Goal: Task Accomplishment & Management: Manage account settings

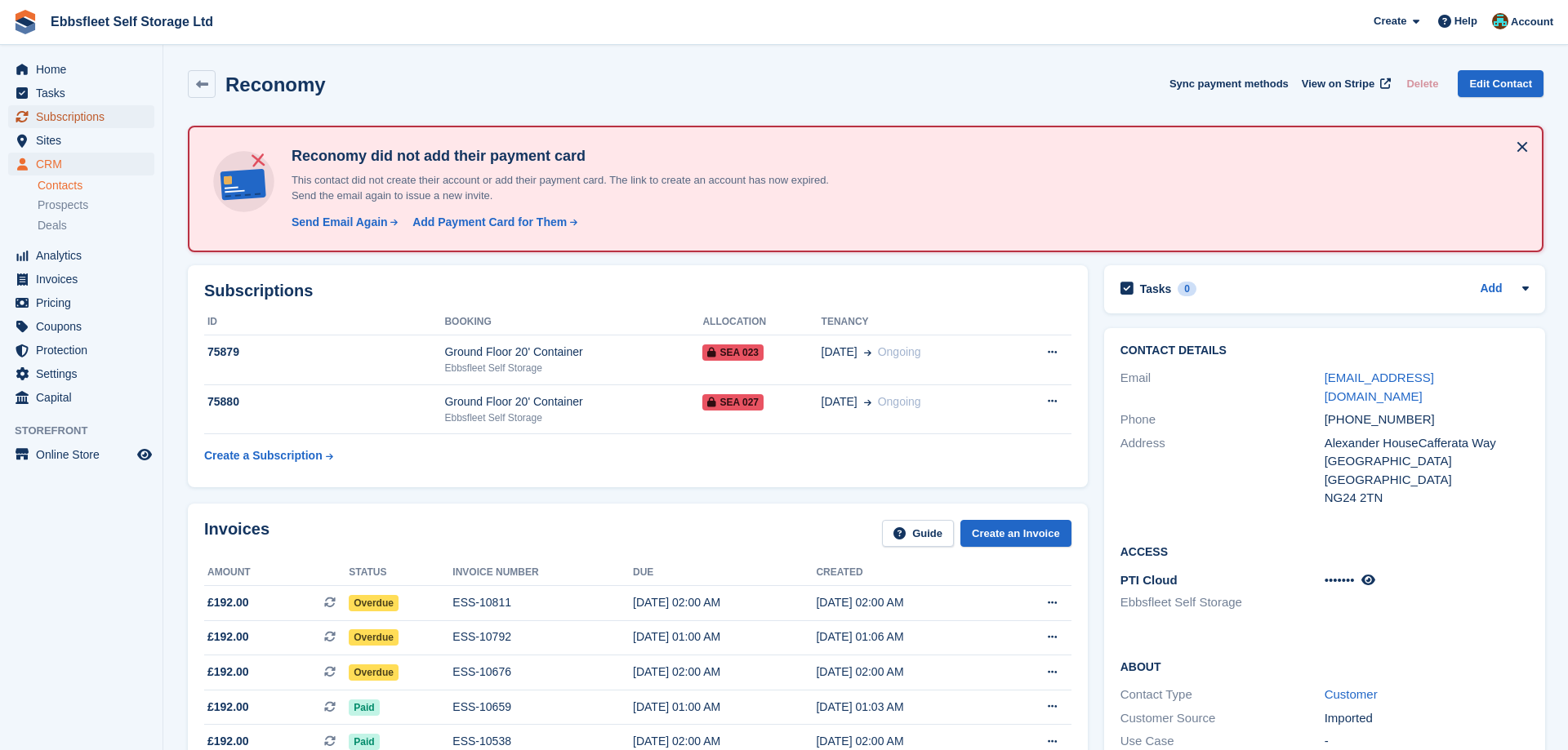
click at [68, 117] on span "Subscriptions" at bounding box center [85, 116] width 98 height 23
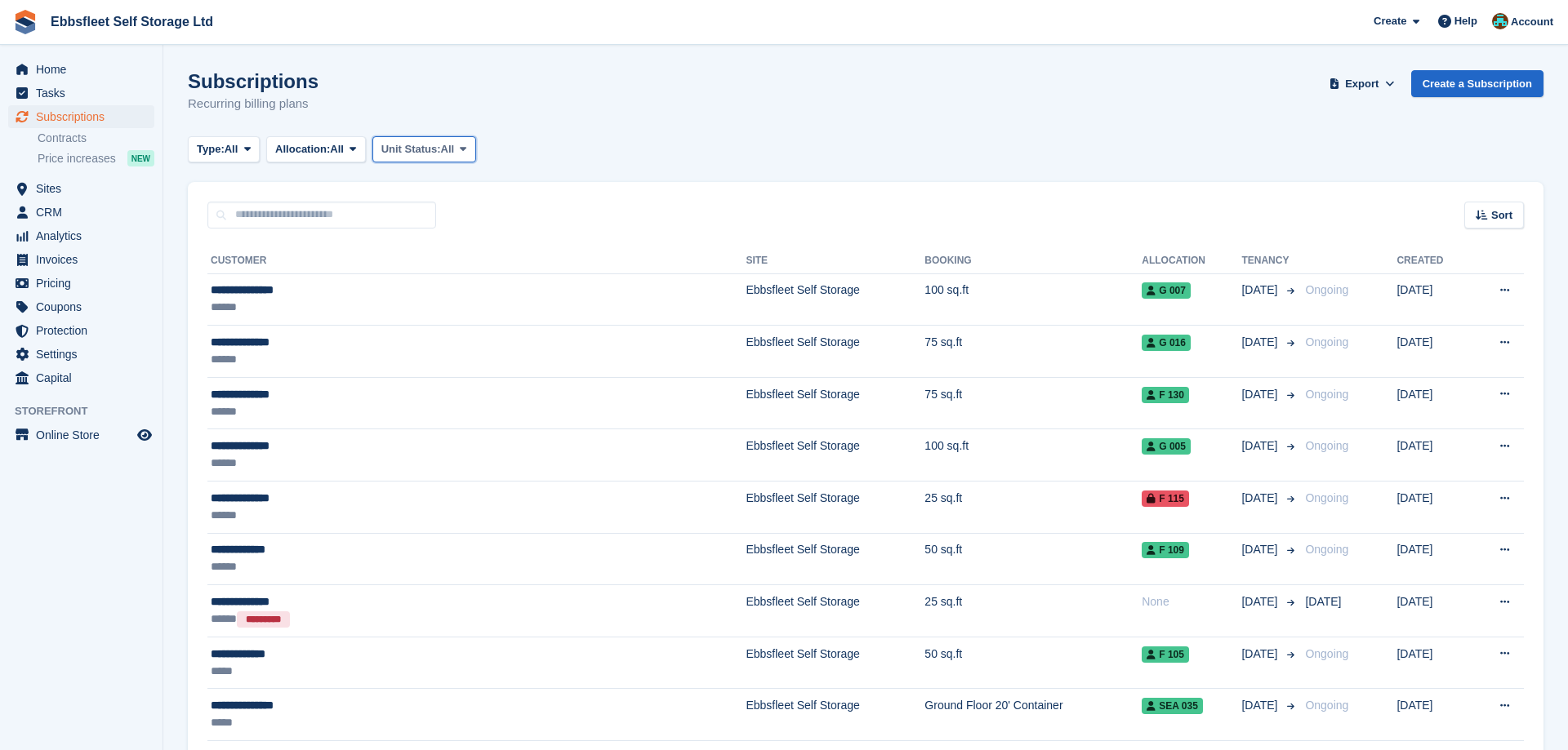
click at [467, 152] on icon at bounding box center [463, 149] width 7 height 10
click at [445, 247] on link "Overlocked" at bounding box center [451, 246] width 142 height 29
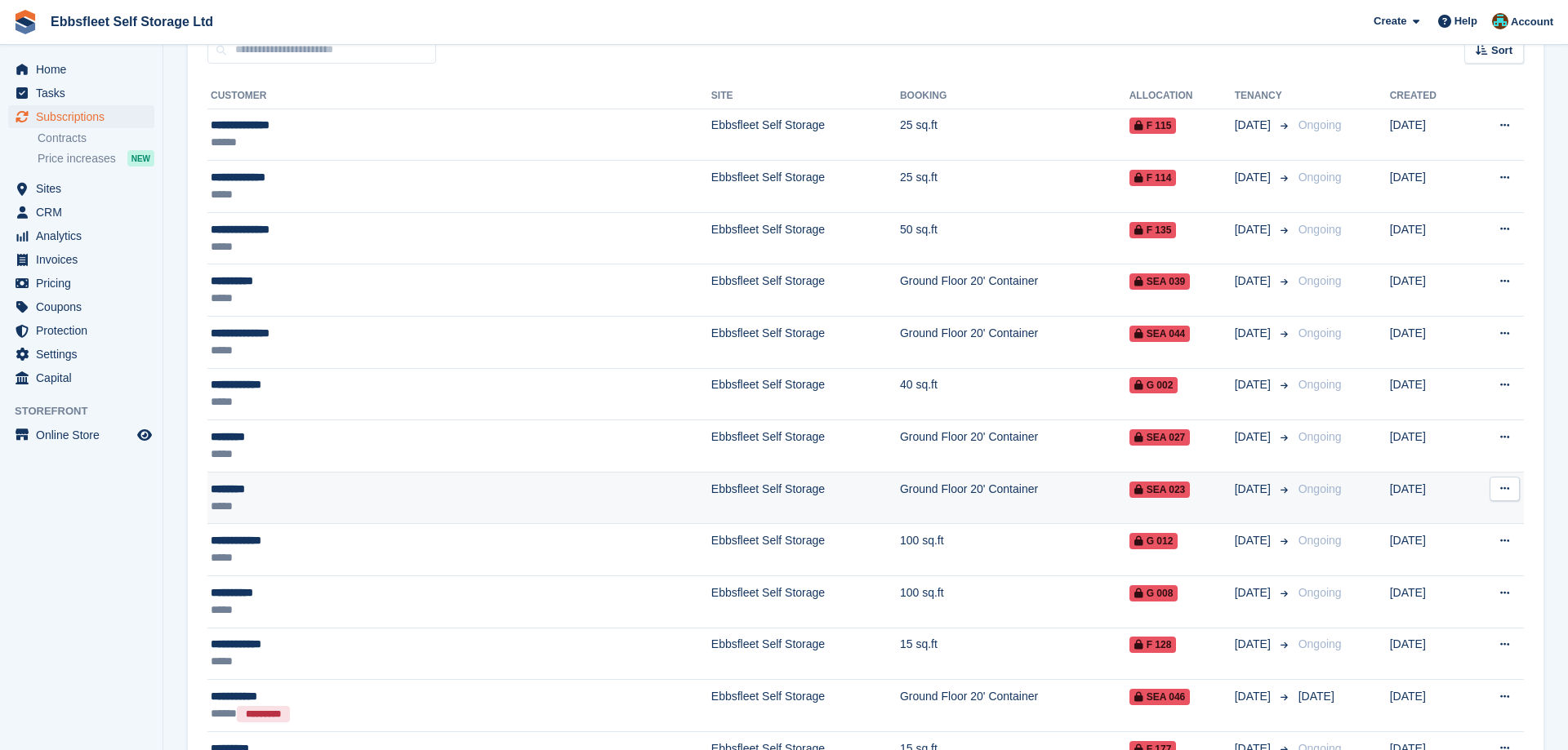
scroll to position [331, 0]
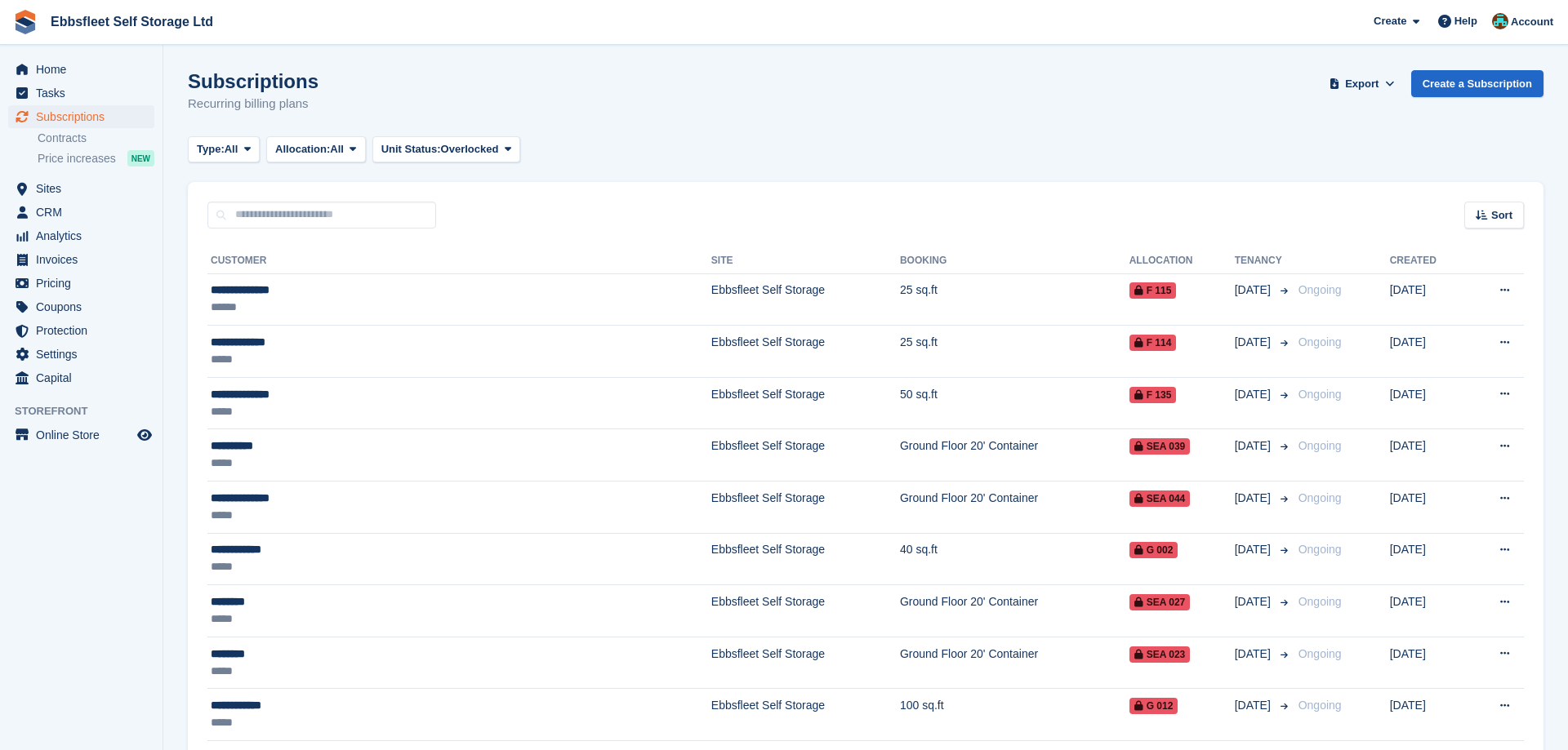
scroll to position [331, 0]
drag, startPoint x: 79, startPoint y: 196, endPoint x: 79, endPoint y: 208, distance: 12.0
click at [80, 199] on span "Sites" at bounding box center [85, 188] width 98 height 23
click at [79, 208] on span "CRM" at bounding box center [85, 212] width 98 height 23
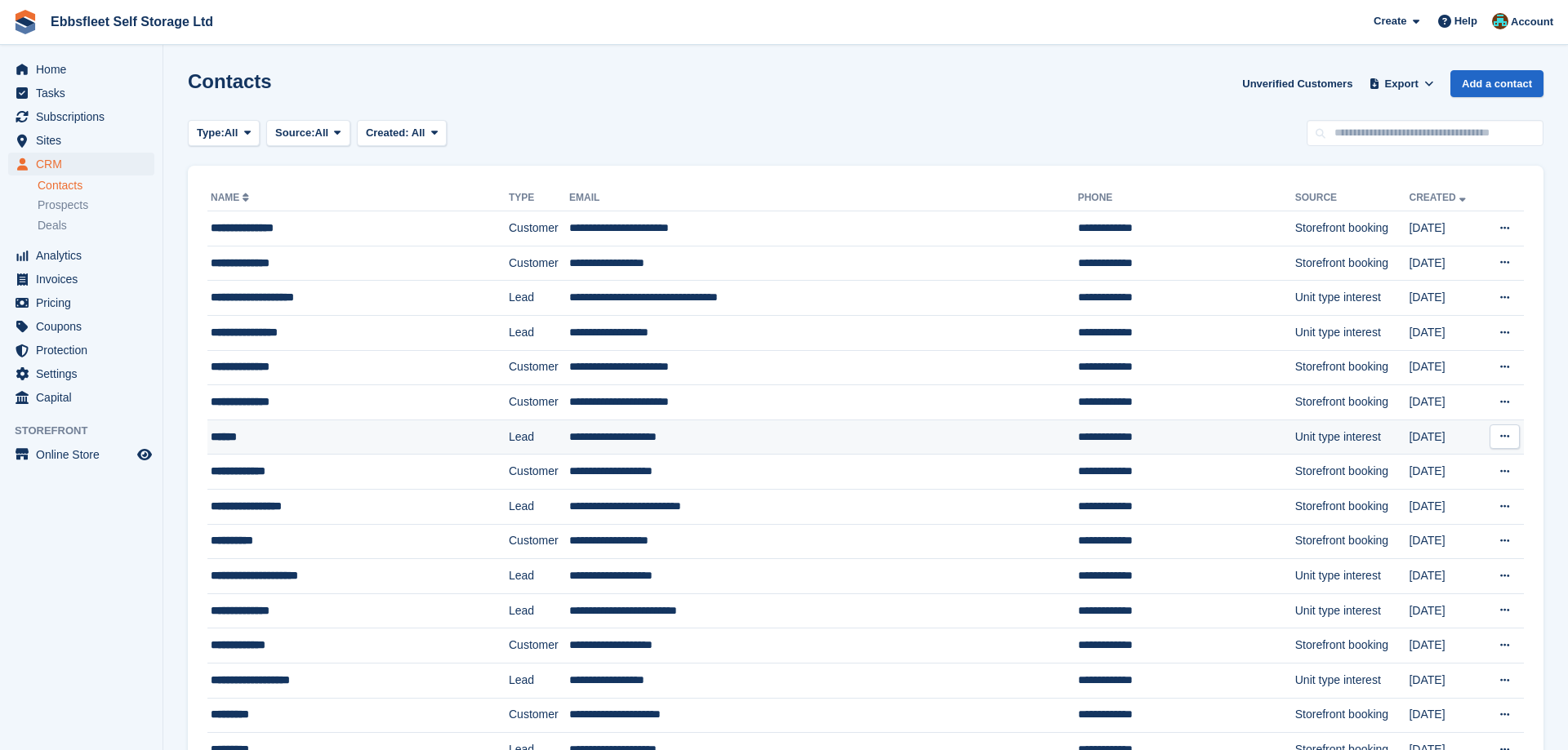
click at [578, 440] on td "**********" at bounding box center [824, 437] width 509 height 35
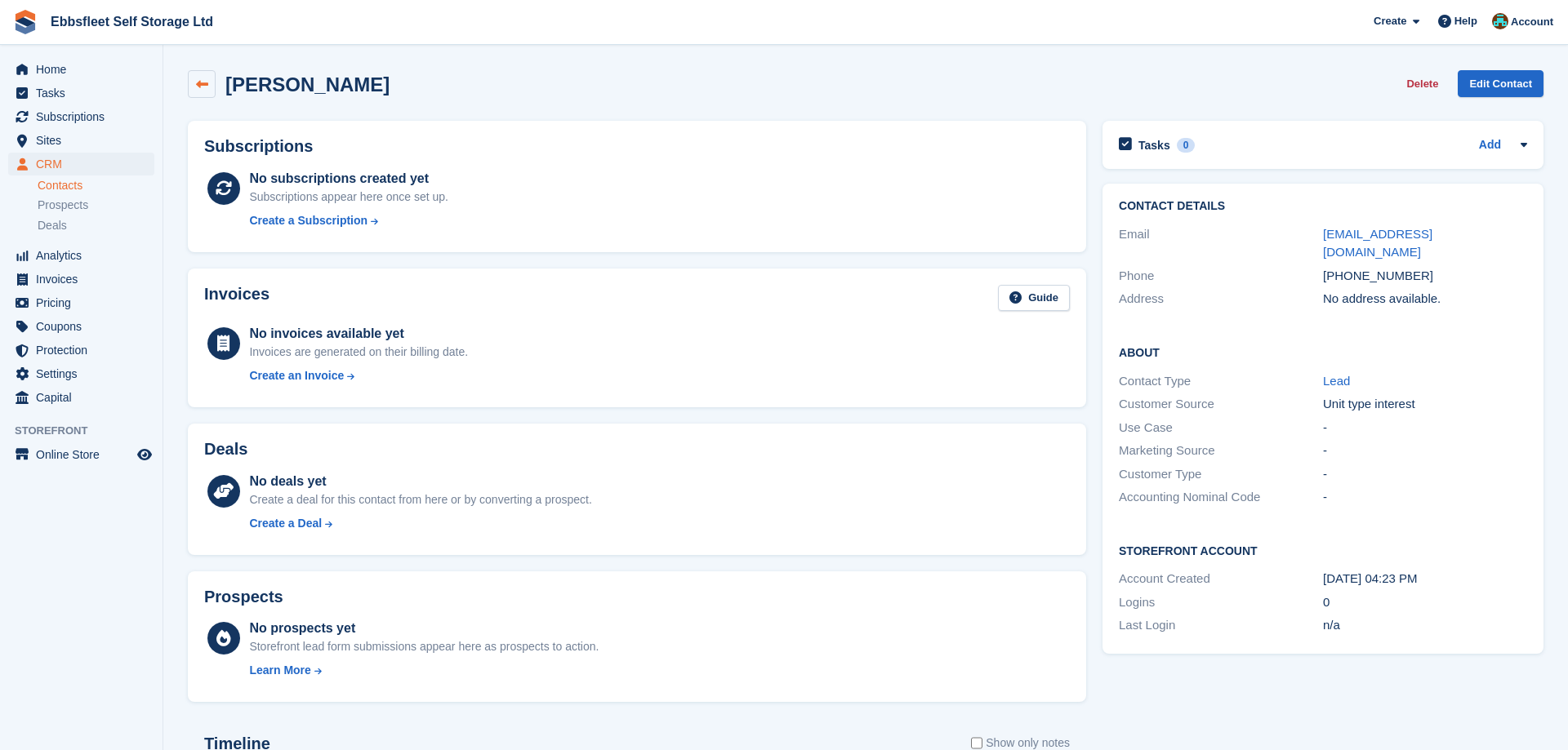
click at [206, 88] on icon at bounding box center [202, 85] width 12 height 12
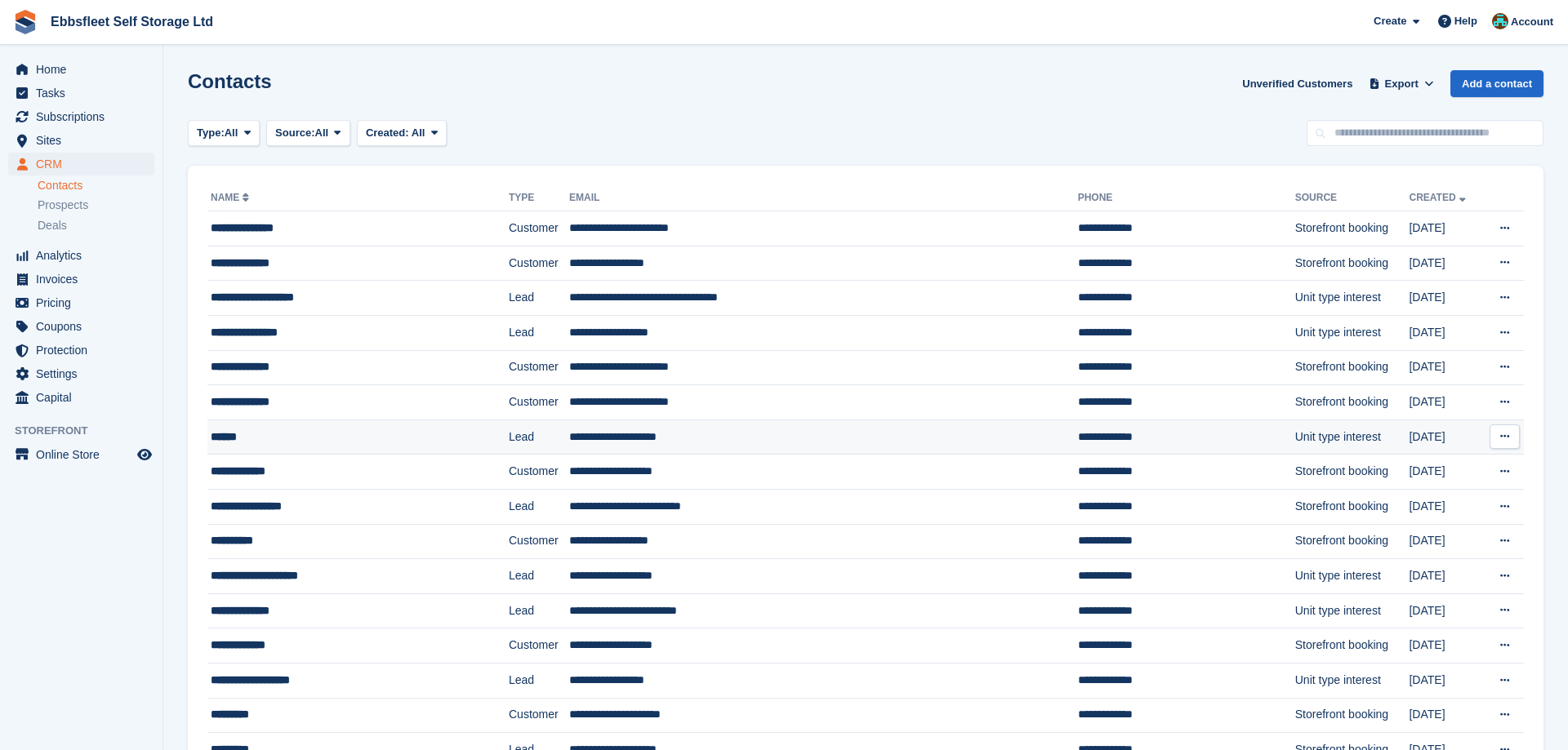
click at [1295, 437] on td "Unit type interest" at bounding box center [1353, 437] width 115 height 35
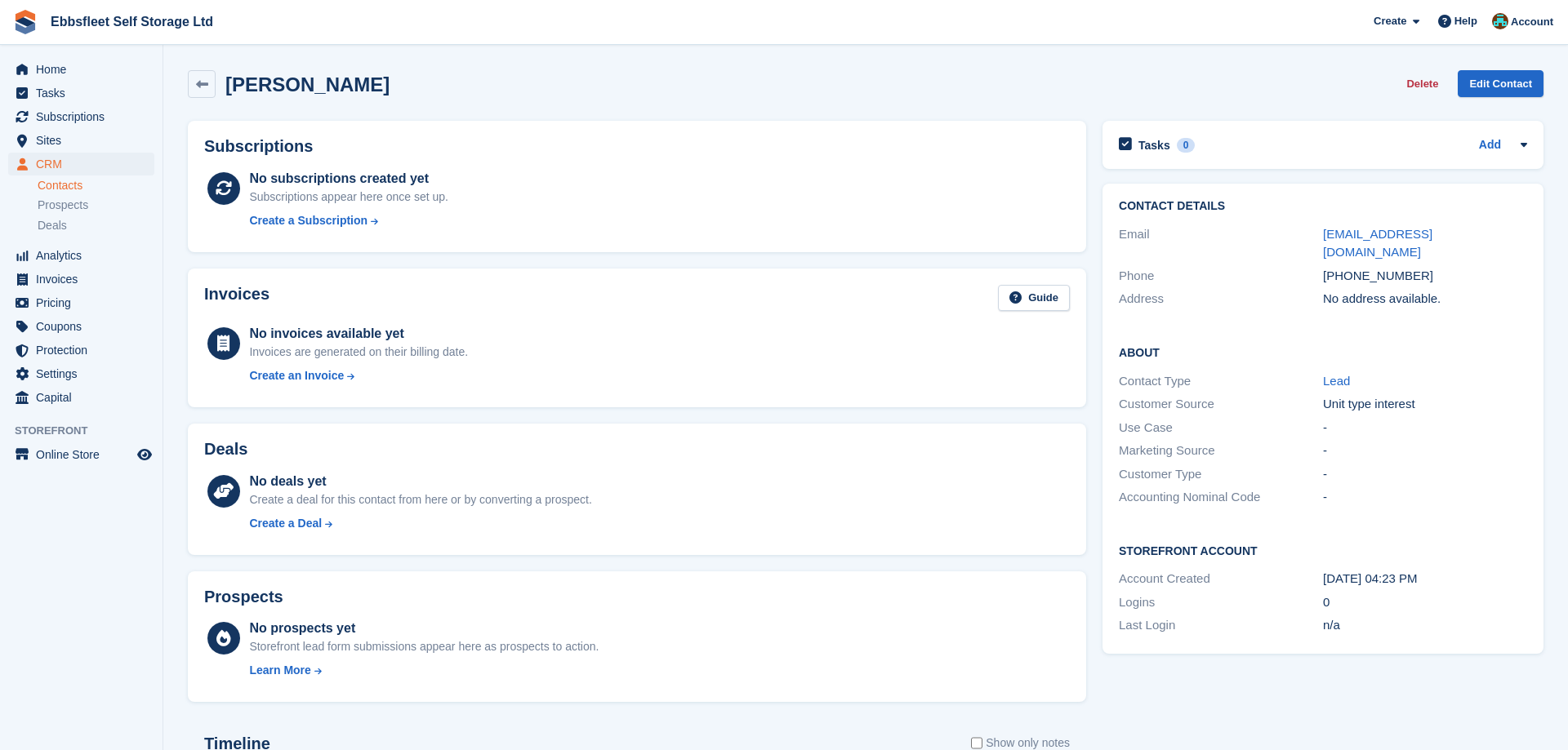
scroll to position [250, 0]
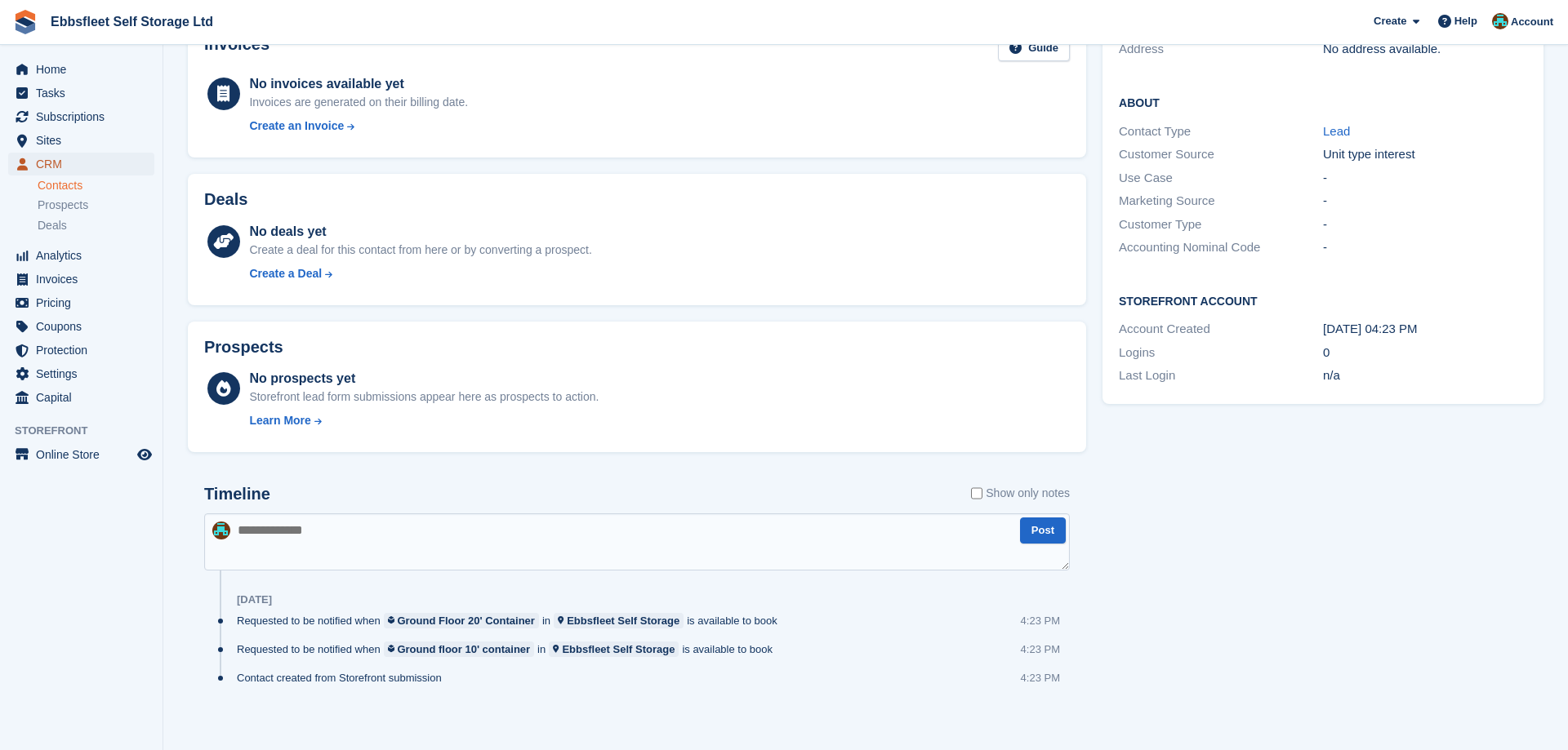
click at [67, 167] on span "CRM" at bounding box center [85, 164] width 98 height 23
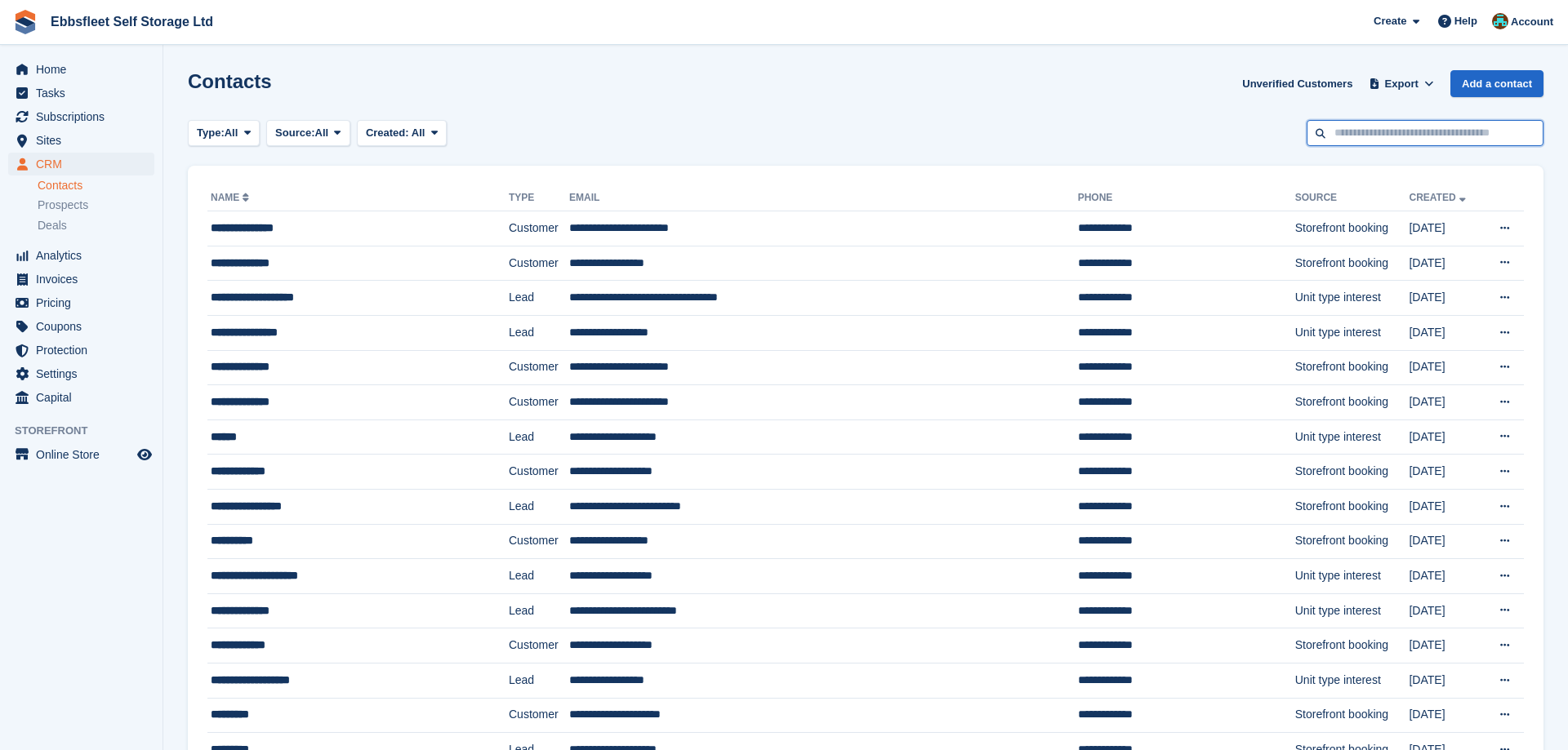
click at [1416, 139] on input "text" at bounding box center [1424, 134] width 237 height 27
type input "******"
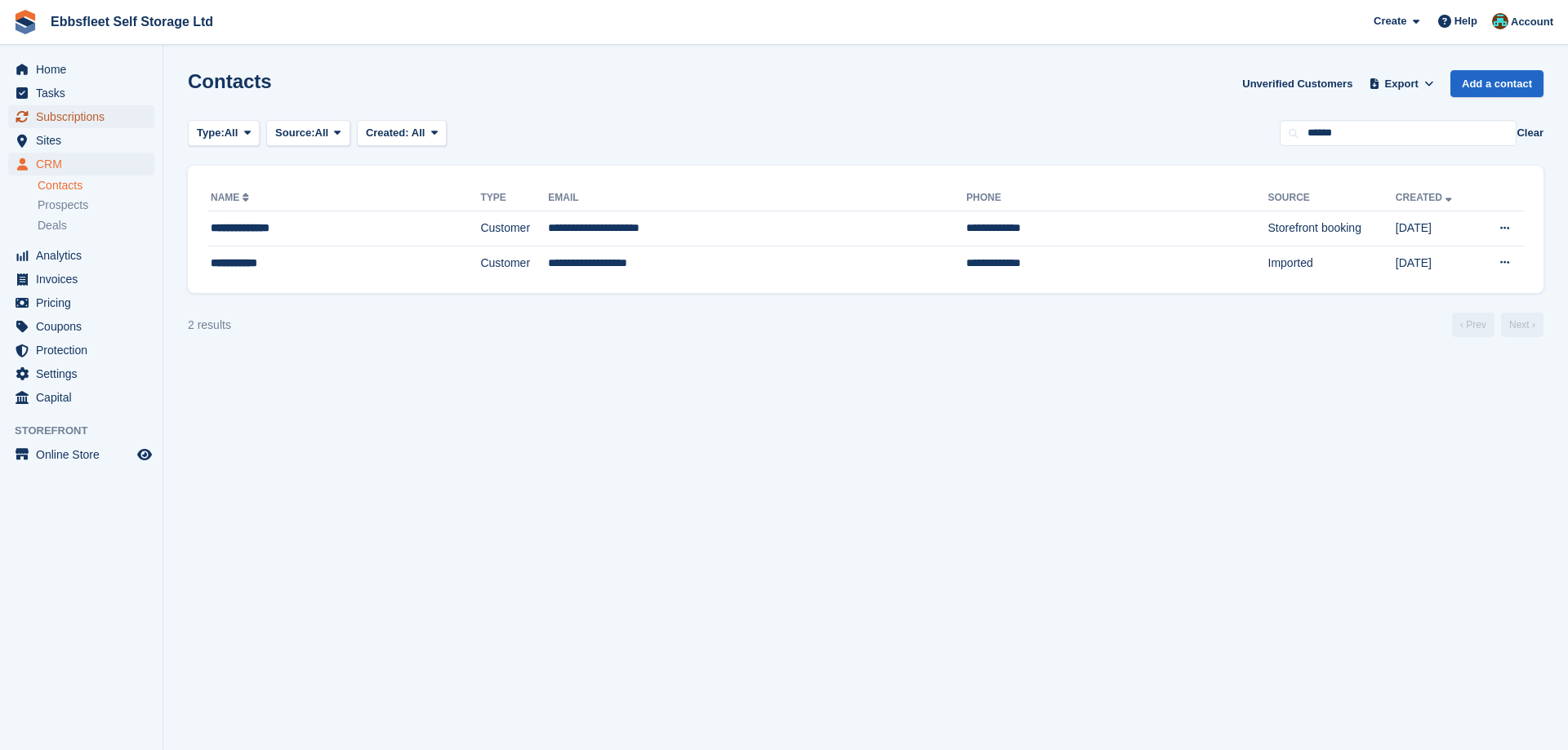
click at [86, 113] on span "Subscriptions" at bounding box center [85, 116] width 98 height 23
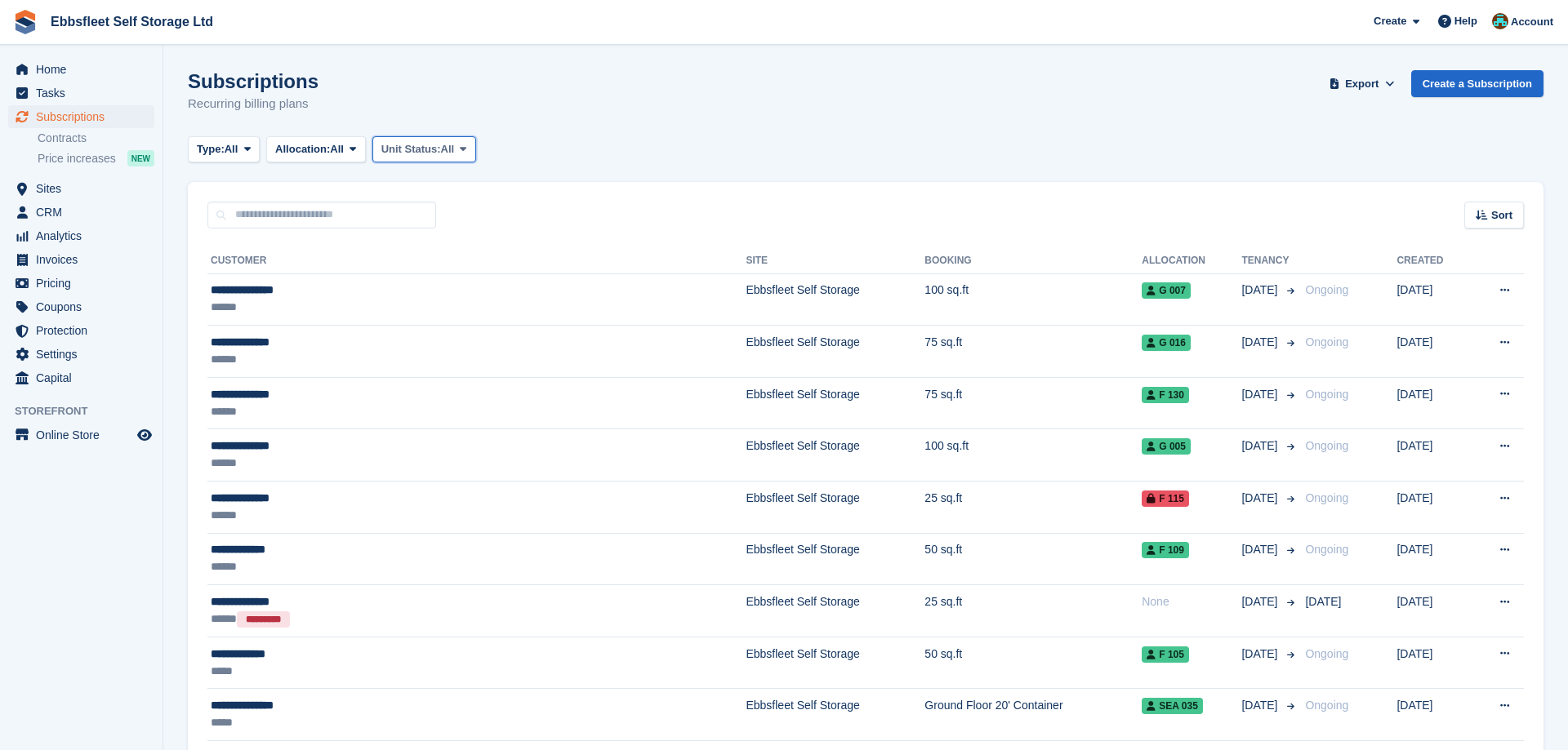
click at [473, 141] on button "Unit Status: All" at bounding box center [424, 150] width 103 height 27
click at [432, 245] on link "Overlocked" at bounding box center [451, 246] width 142 height 29
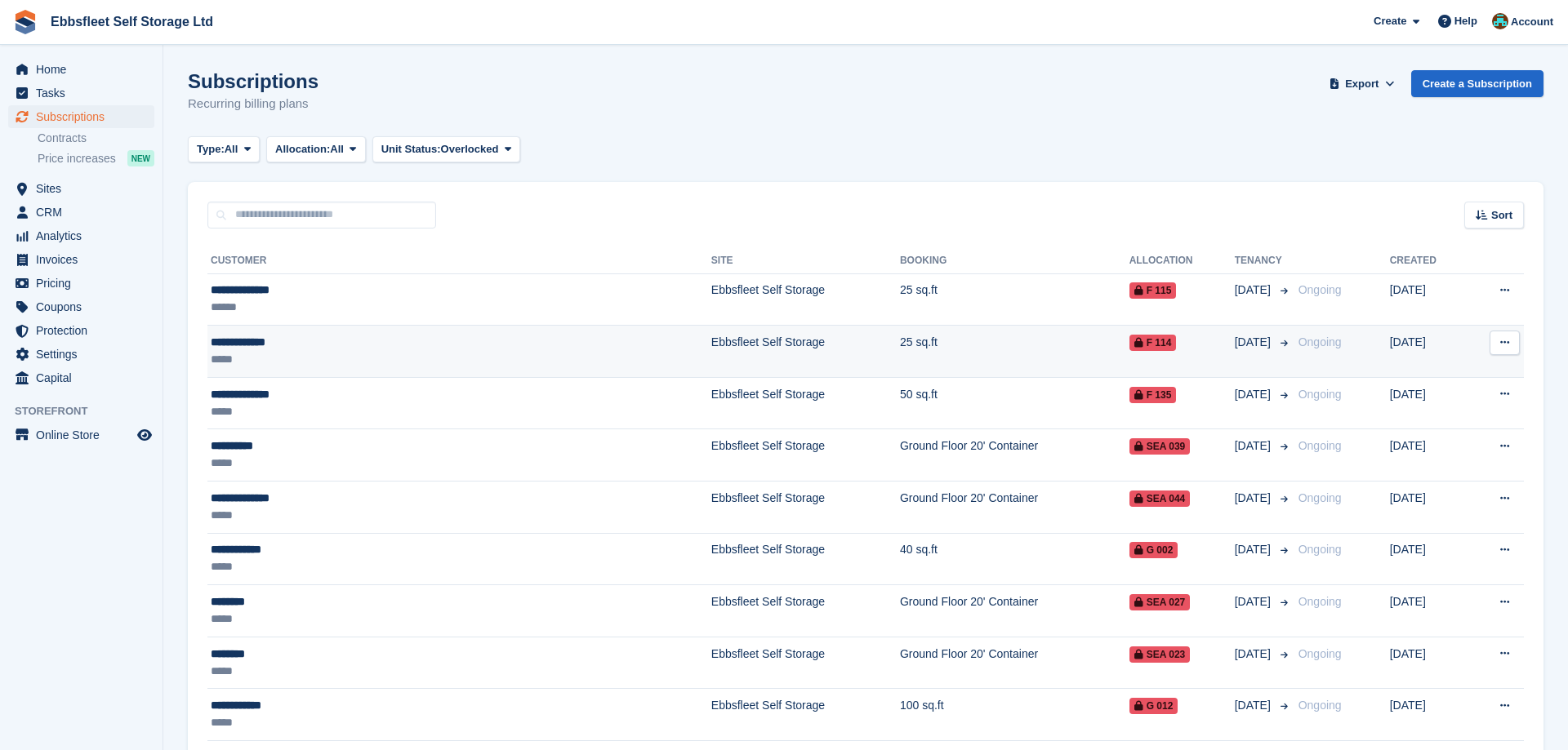
scroll to position [331, 0]
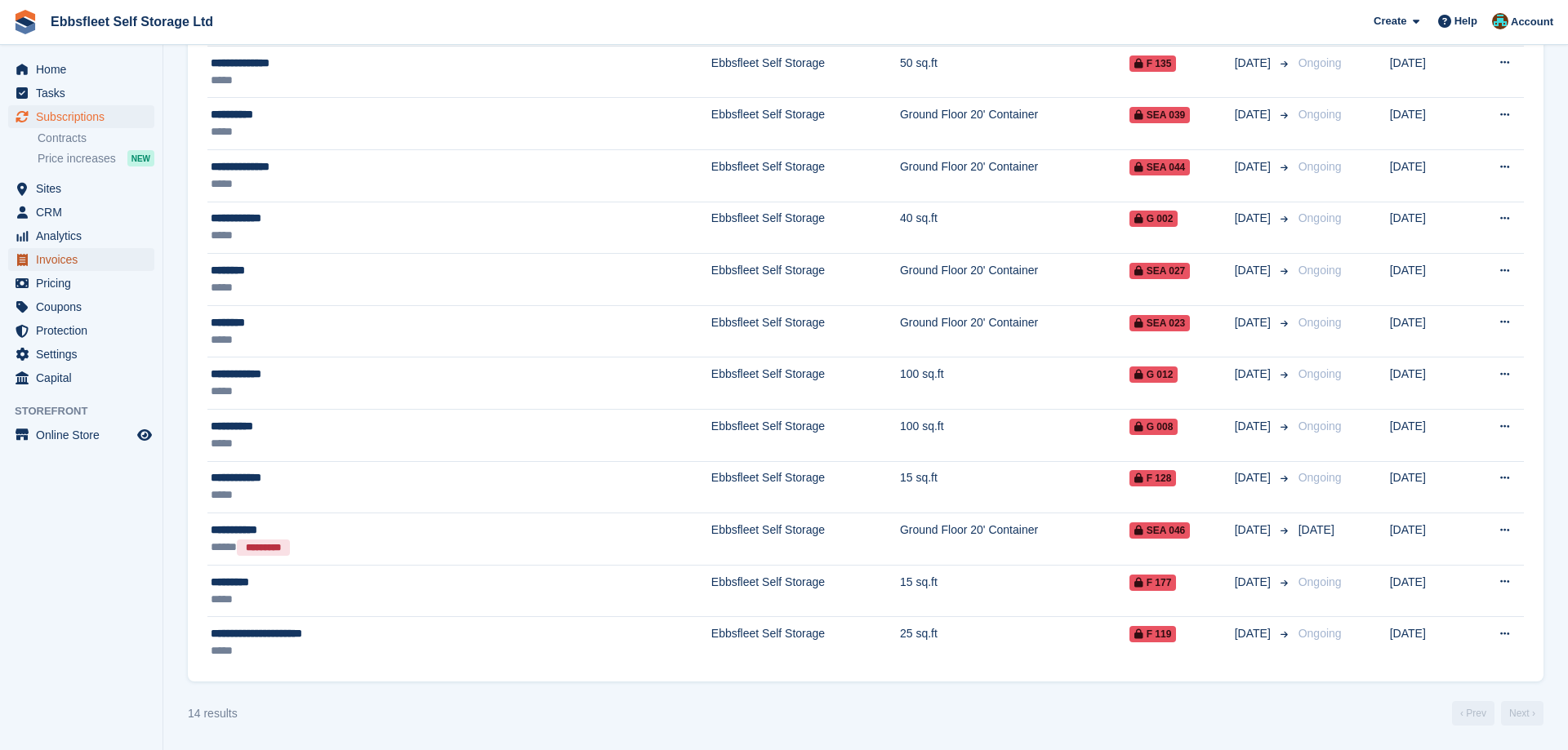
click at [70, 256] on span "Invoices" at bounding box center [85, 260] width 98 height 23
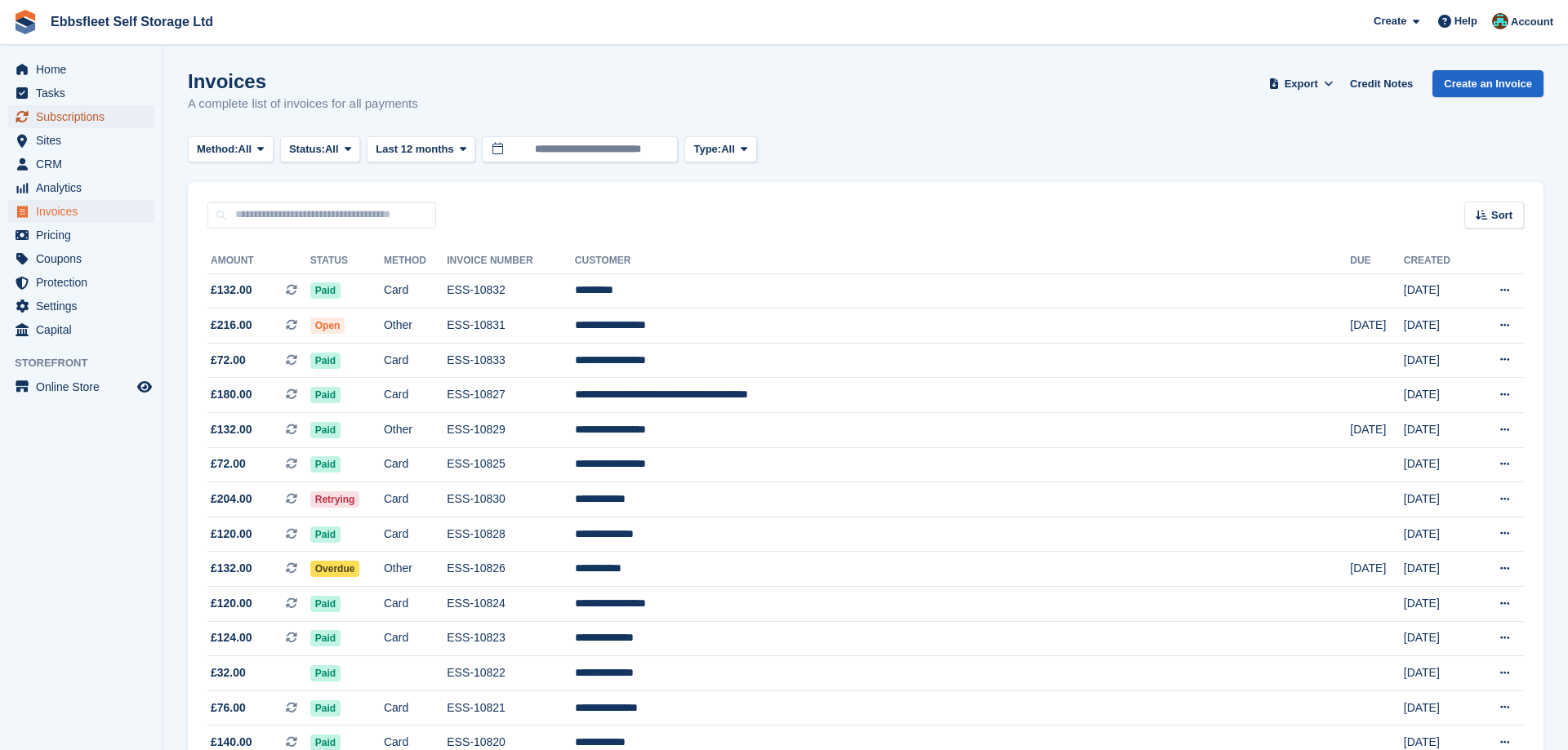
click at [84, 110] on span "Subscriptions" at bounding box center [85, 116] width 98 height 23
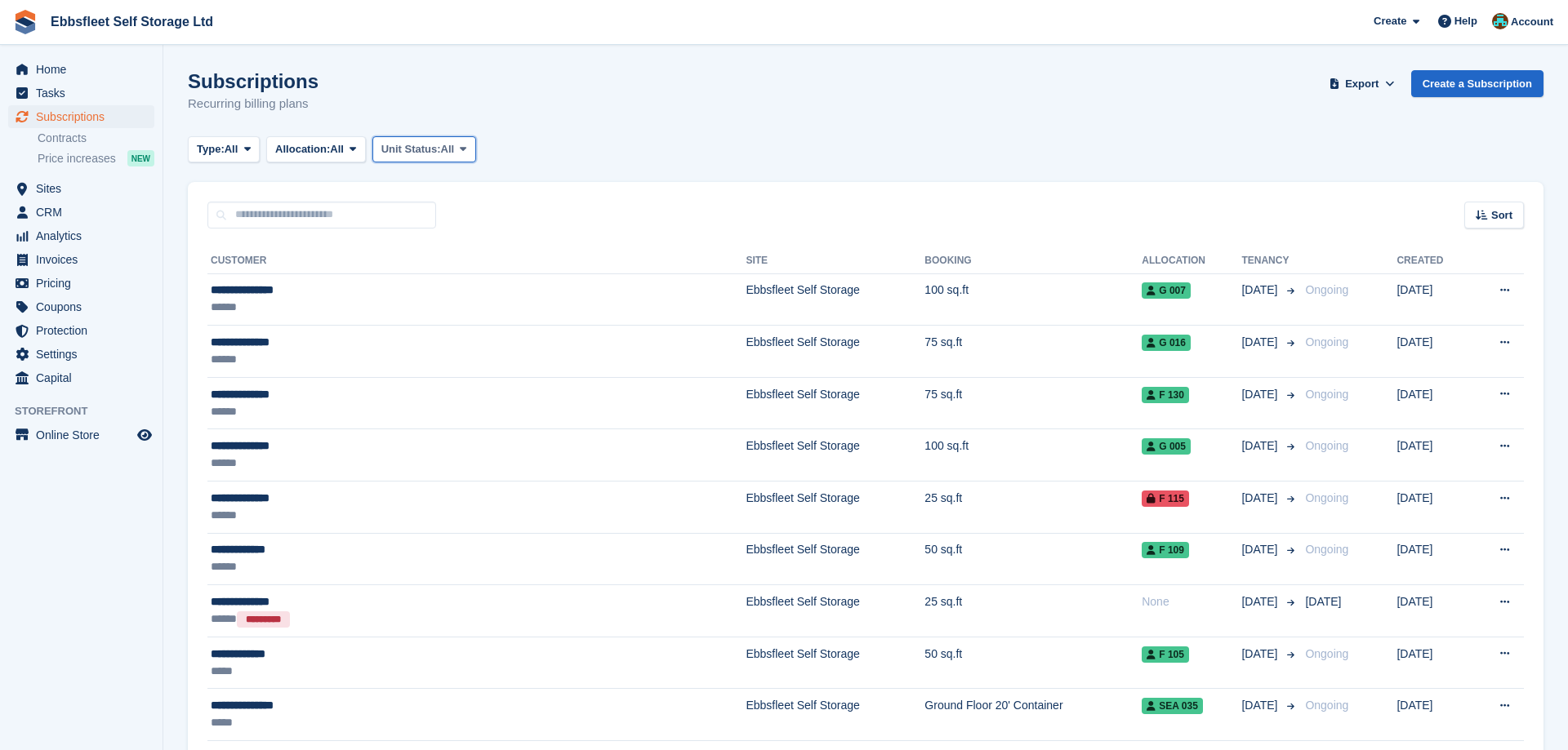
click at [470, 151] on span at bounding box center [462, 149] width 13 height 13
click at [421, 242] on link "Overlocked" at bounding box center [451, 246] width 142 height 29
